Goal: Find specific page/section: Find specific page/section

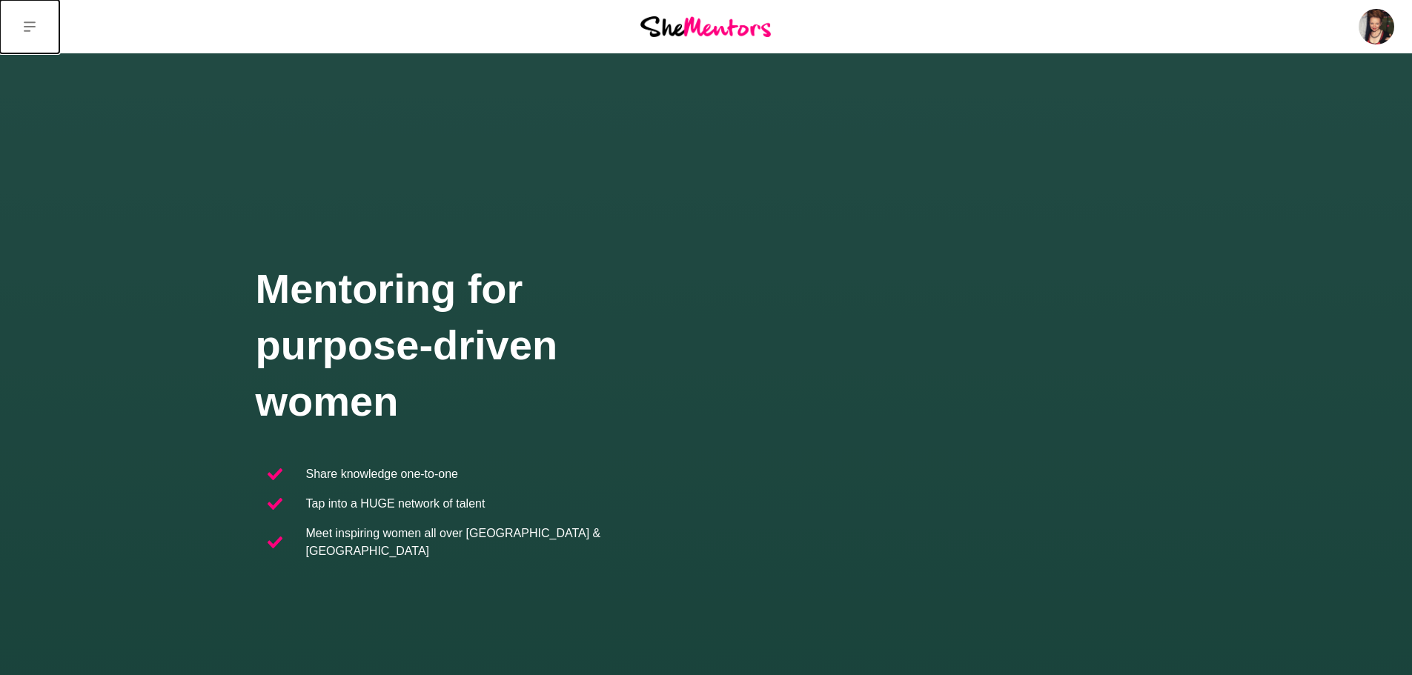
click at [36, 19] on button at bounding box center [29, 26] width 59 height 53
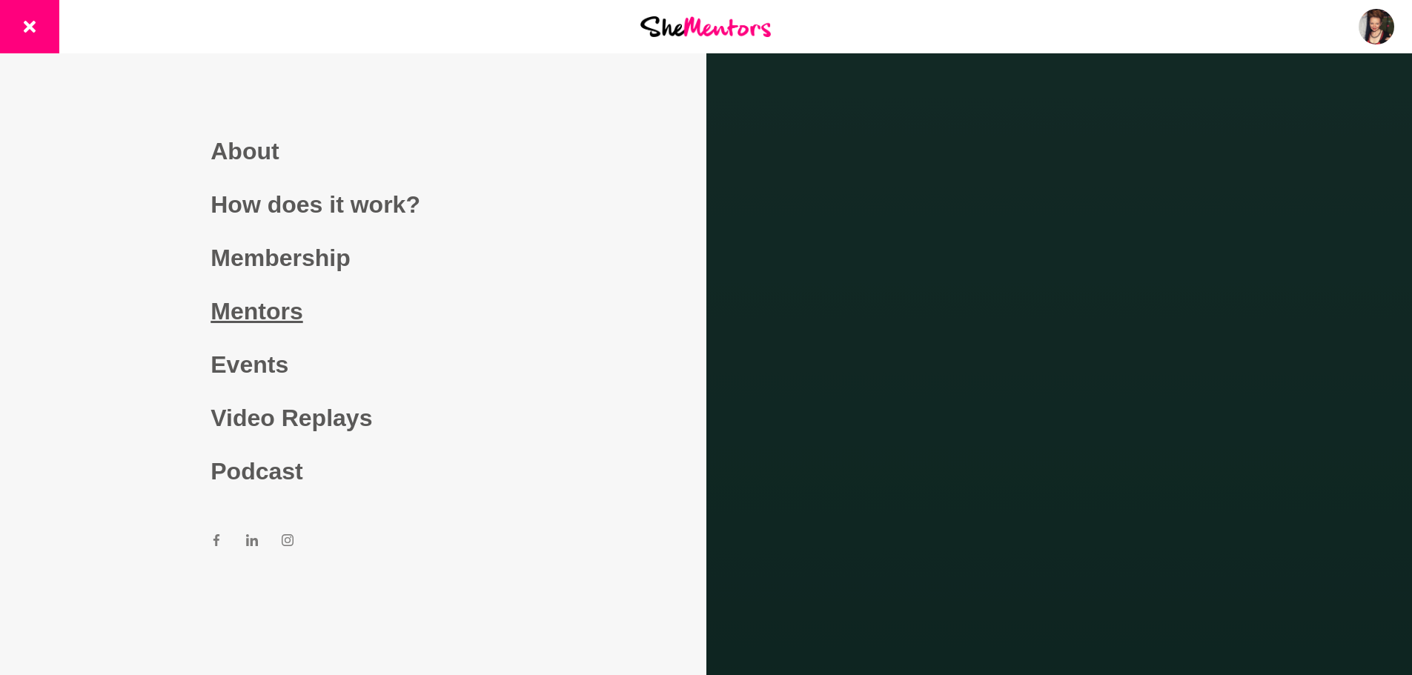
click at [247, 308] on link "Mentors" at bounding box center [352, 311] width 285 height 53
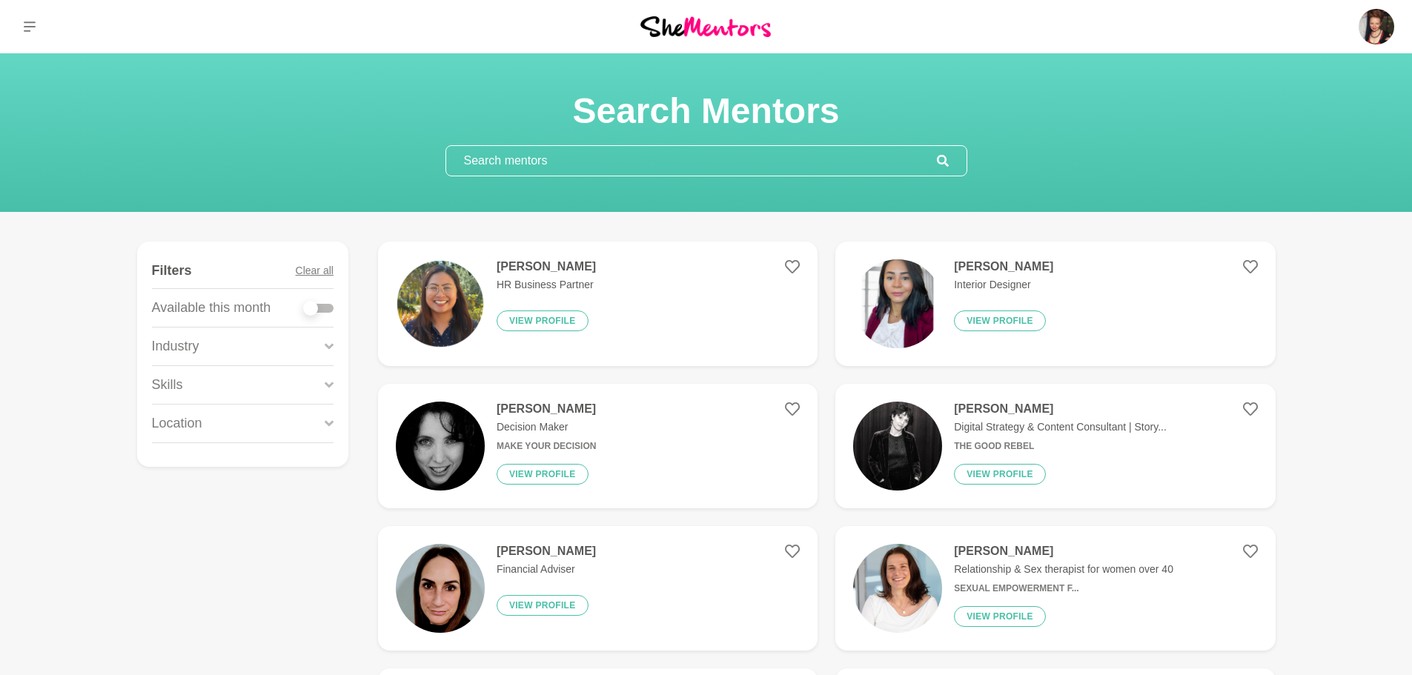
click at [607, 162] on input "text" at bounding box center [691, 161] width 491 height 30
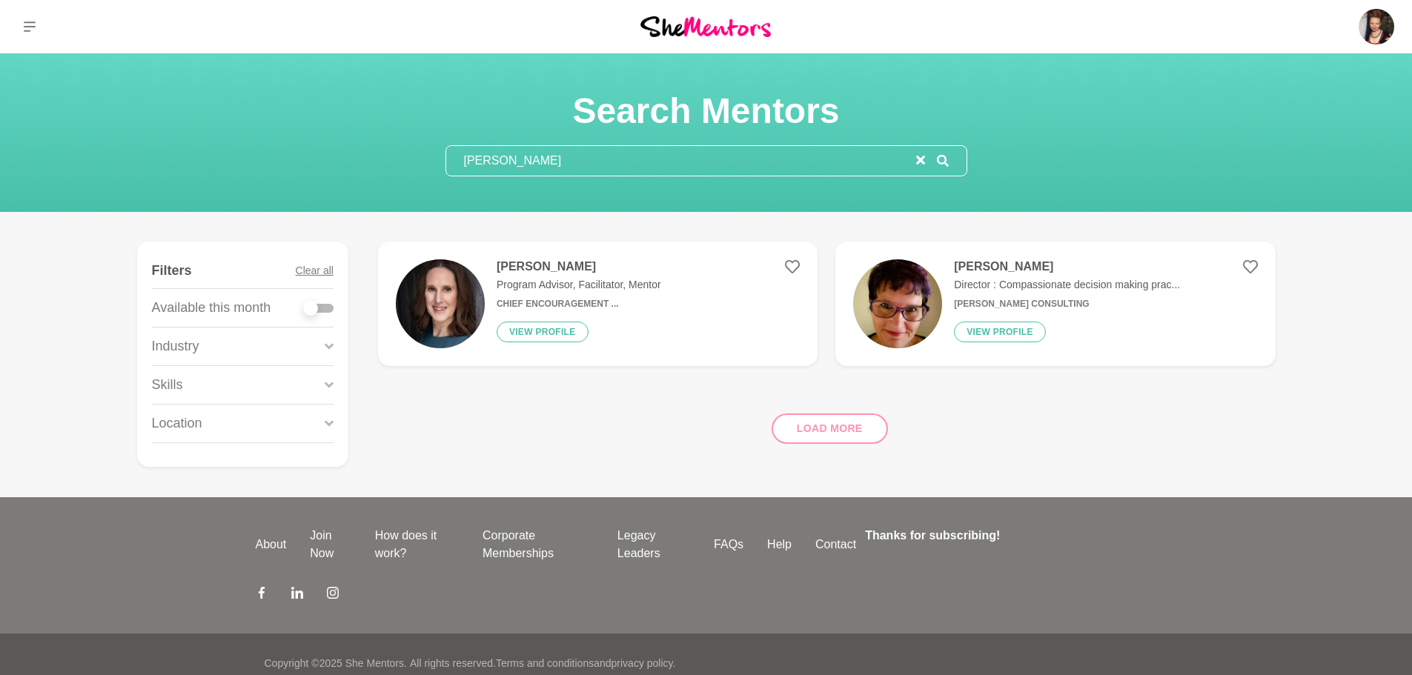
type input "[PERSON_NAME]"
click at [533, 269] on h4 "[PERSON_NAME]" at bounding box center [578, 266] width 164 height 15
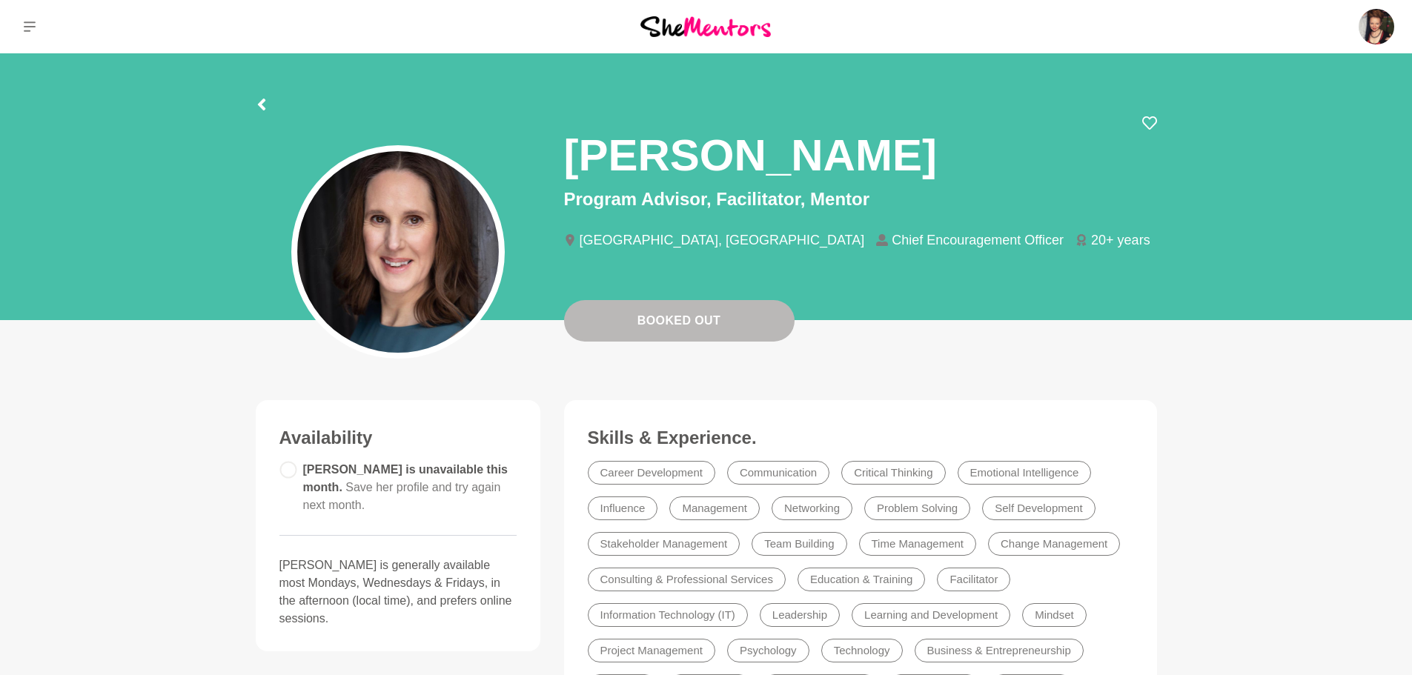
scroll to position [74, 0]
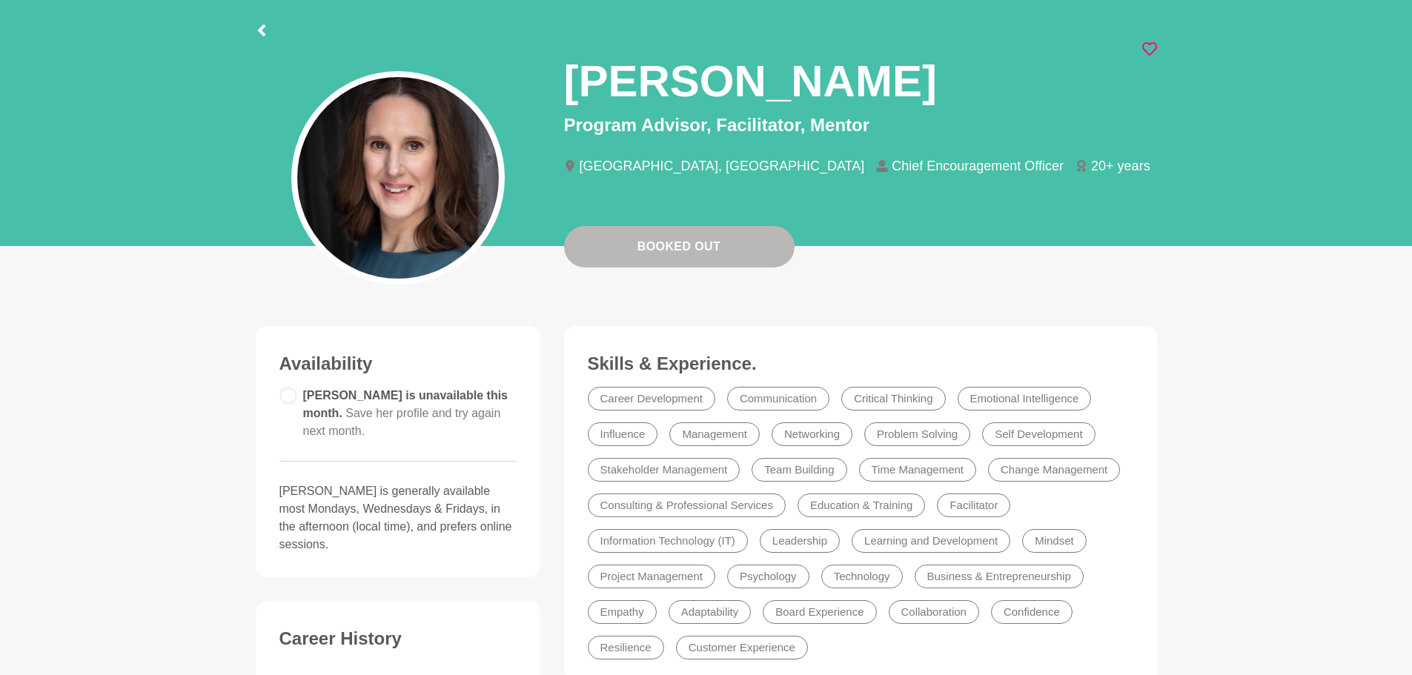
click at [1150, 47] on icon at bounding box center [1149, 48] width 15 height 15
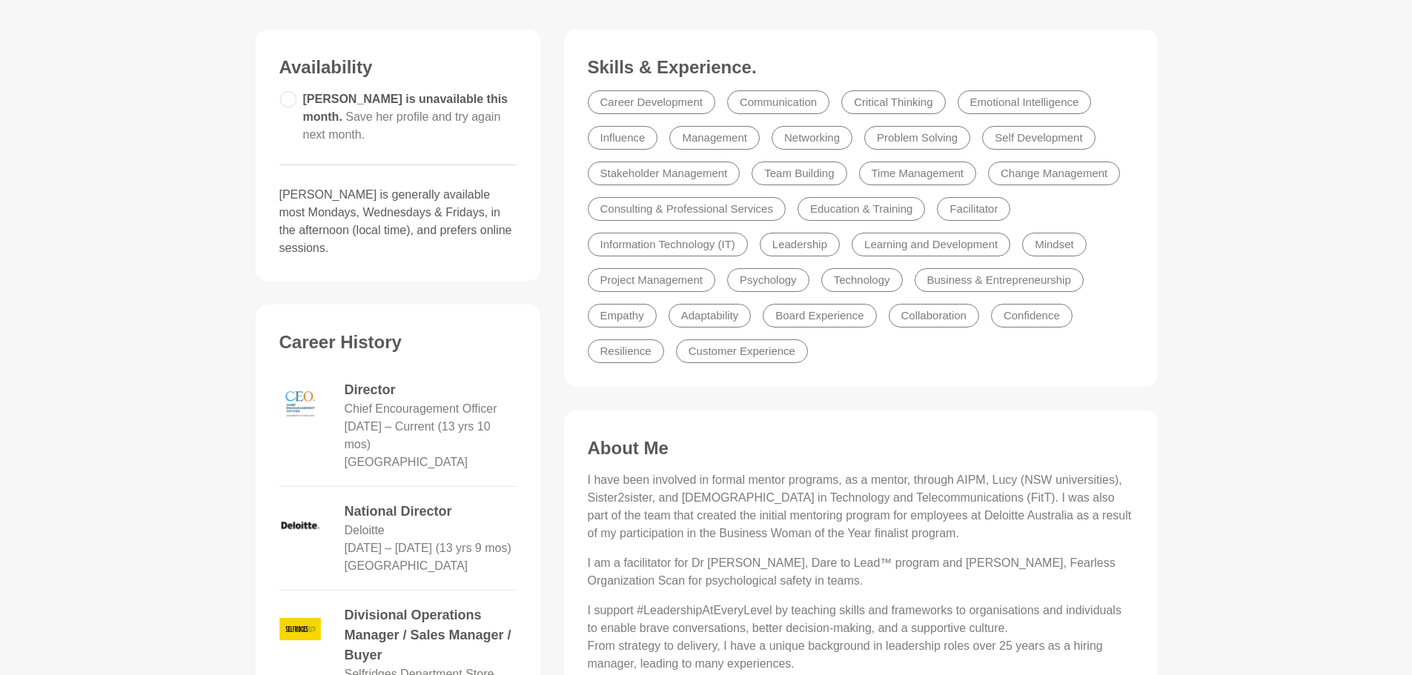
scroll to position [0, 0]
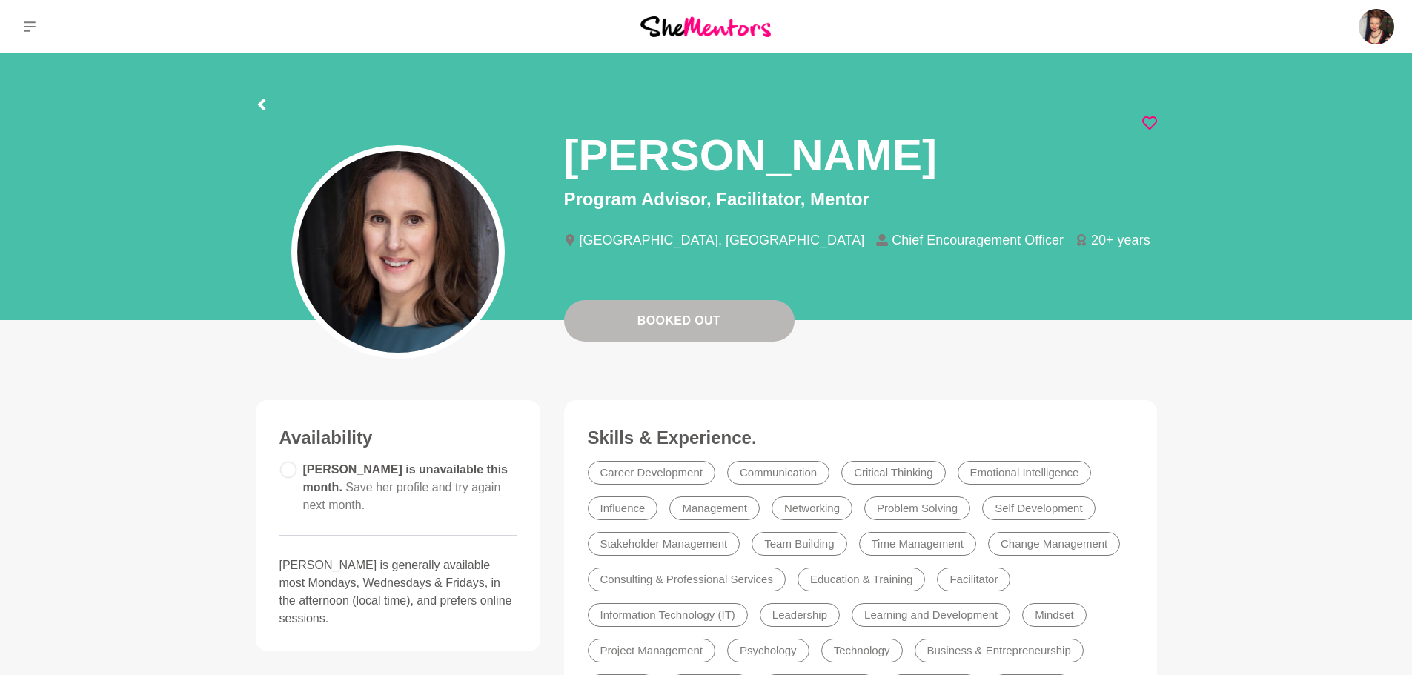
click at [290, 472] on circle at bounding box center [288, 470] width 16 height 16
